Goal: Task Accomplishment & Management: Use online tool/utility

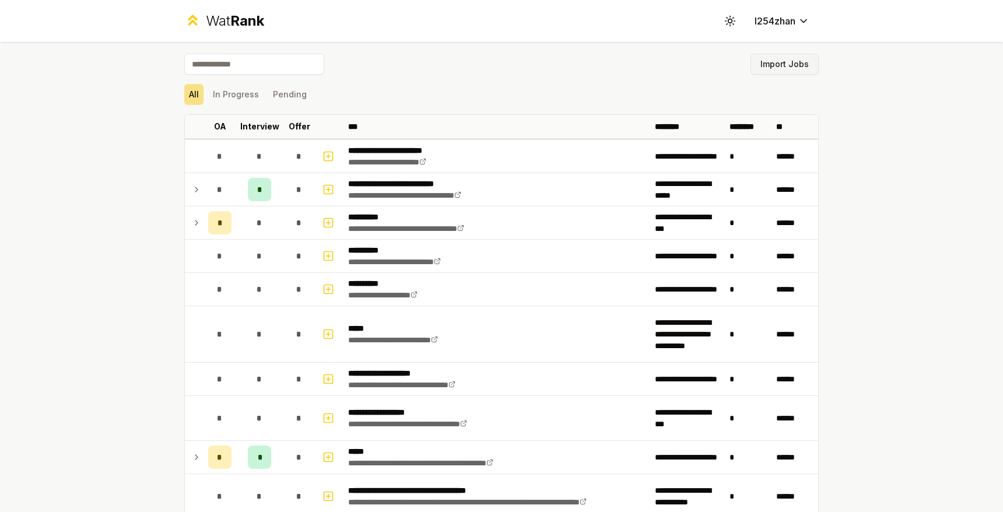
click at [790, 68] on button "Import Jobs" at bounding box center [785, 64] width 68 height 21
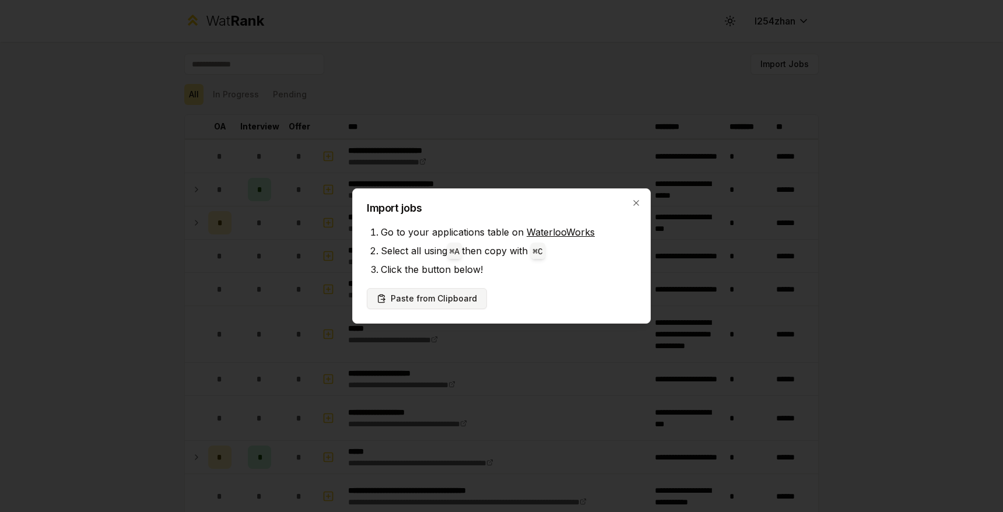
click at [433, 305] on button "Paste from Clipboard" at bounding box center [427, 298] width 120 height 21
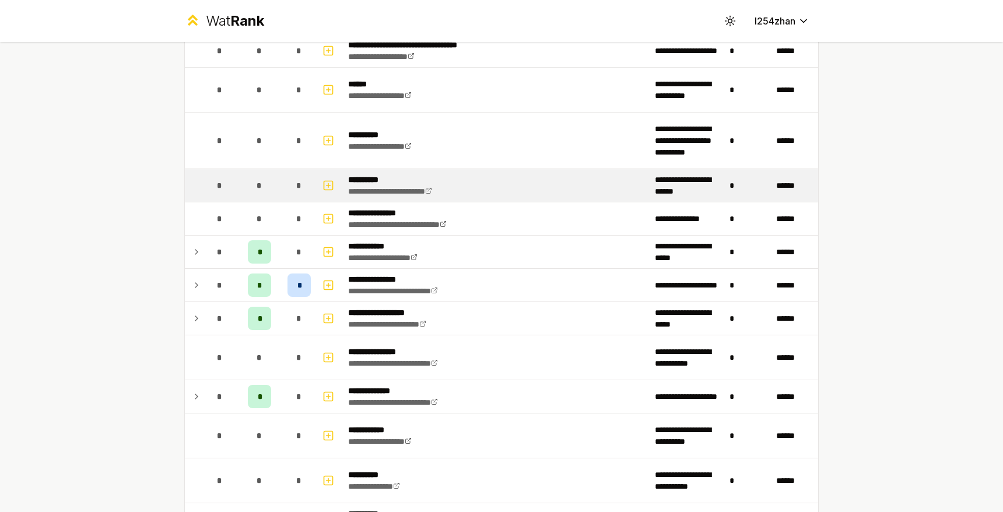
scroll to position [1491, 0]
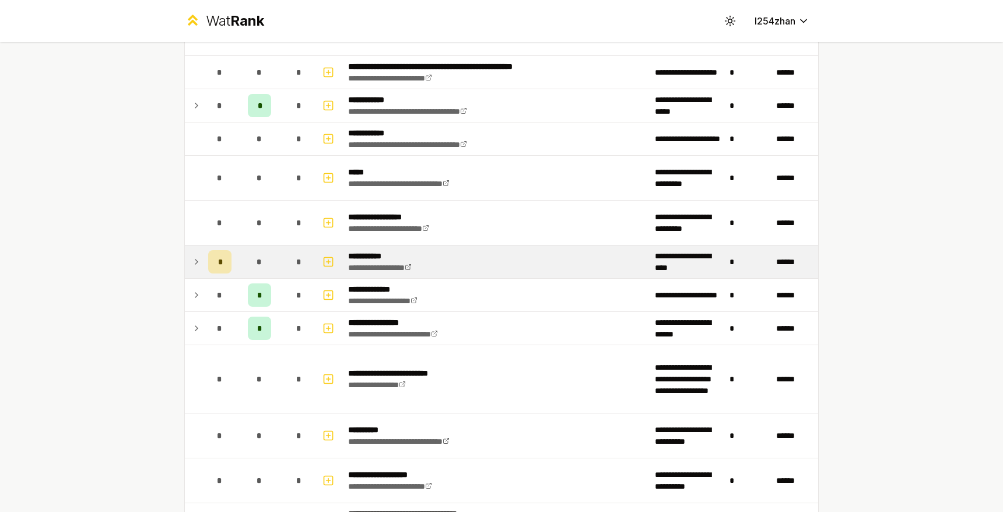
click at [192, 261] on icon at bounding box center [196, 262] width 9 height 14
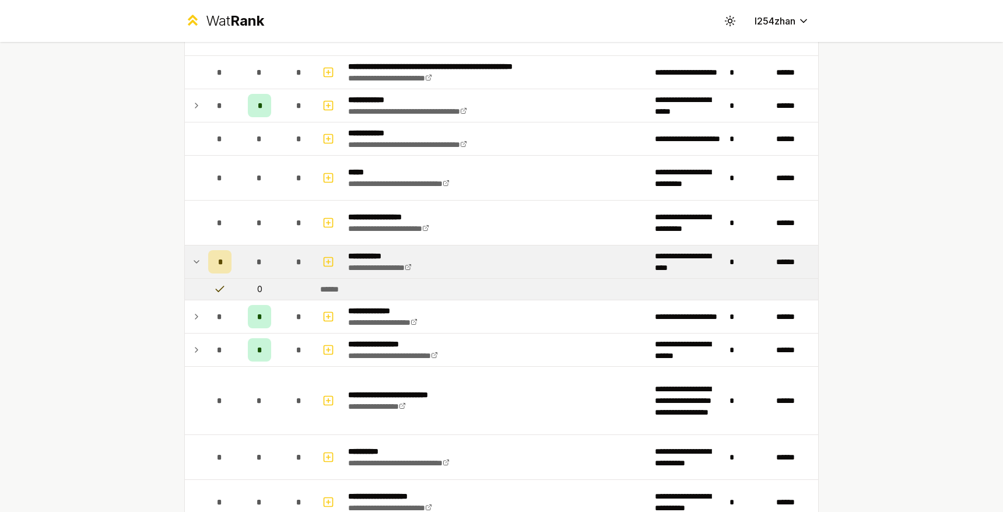
click at [192, 261] on icon at bounding box center [196, 262] width 9 height 14
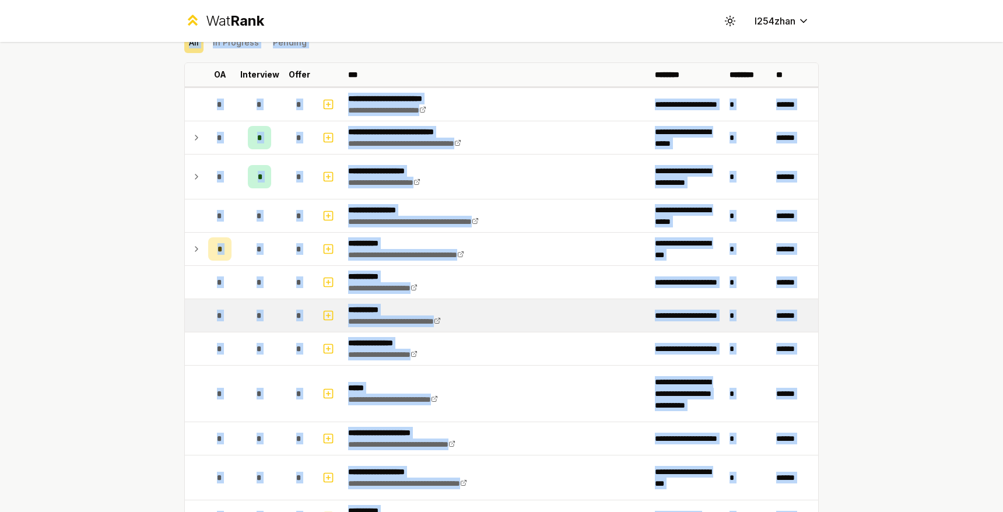
scroll to position [21, 0]
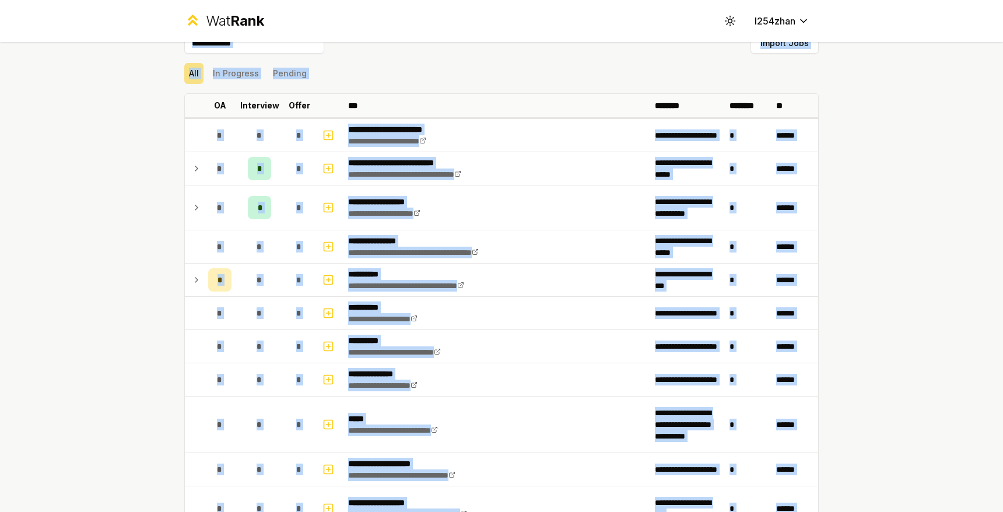
click at [907, 187] on div "**********" at bounding box center [501, 256] width 1003 height 512
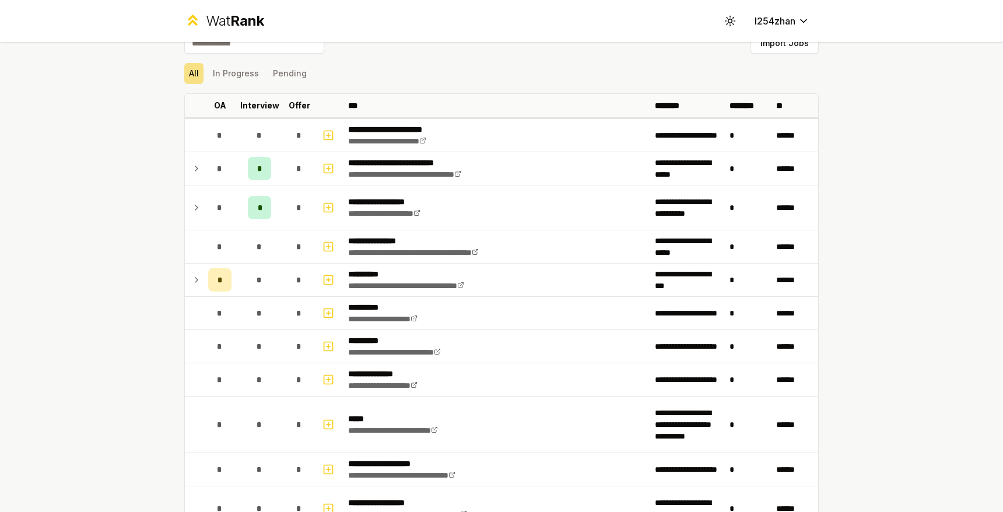
scroll to position [2133, 0]
